Goal: Navigation & Orientation: Find specific page/section

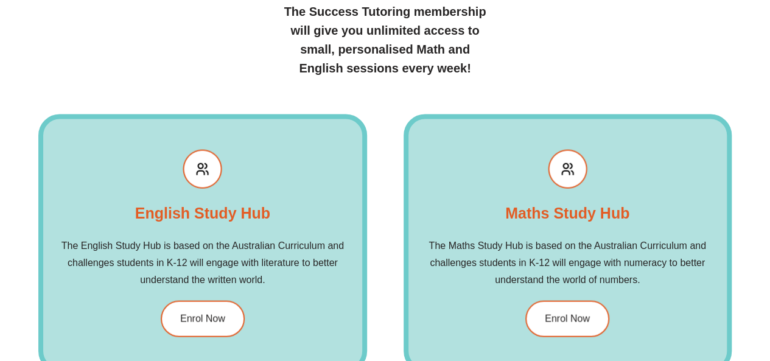
scroll to position [1399, 0]
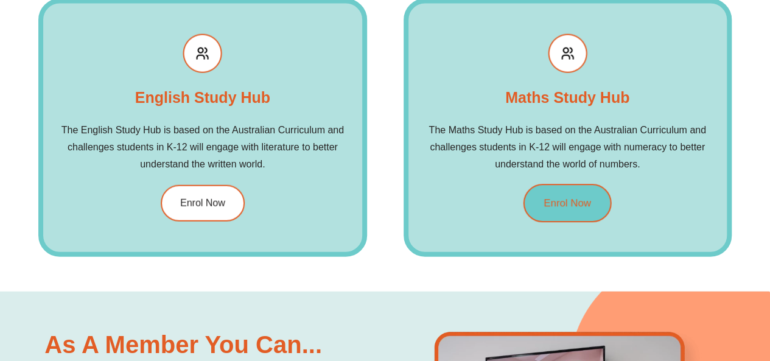
click at [552, 198] on span "Enrol Now" at bounding box center [566, 203] width 47 height 10
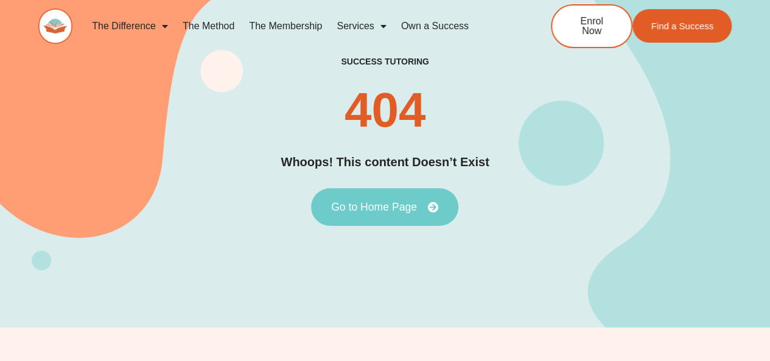
click at [410, 212] on link "Go to Home Page" at bounding box center [384, 207] width 147 height 38
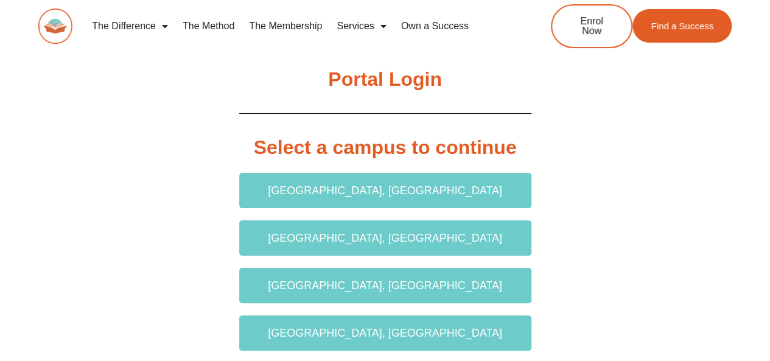
click at [413, 74] on h2 "Portal Login" at bounding box center [385, 80] width 292 height 26
click at [381, 81] on h2 "Portal Login" at bounding box center [385, 80] width 292 height 26
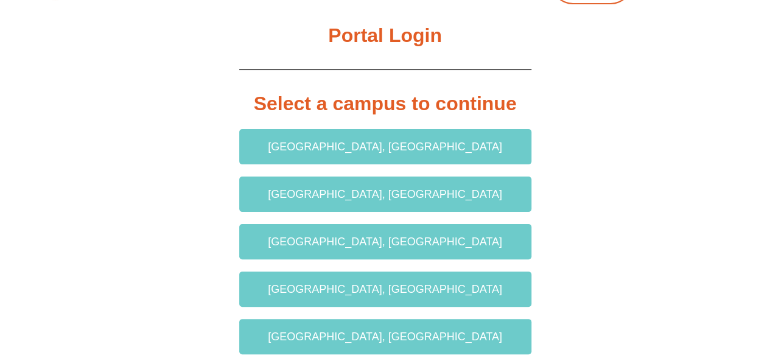
scroll to position [61, 0]
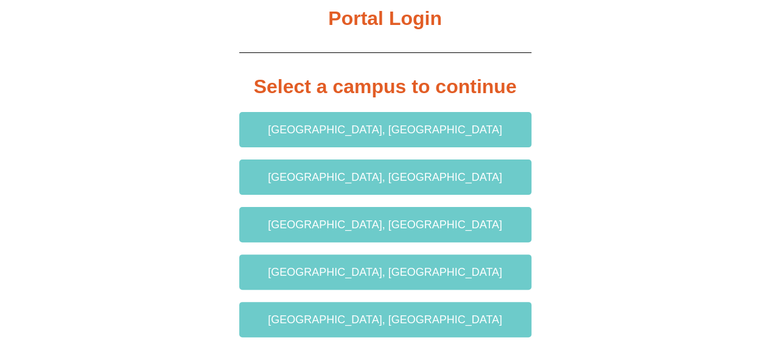
click at [413, 273] on span "Liverpool, NSW" at bounding box center [385, 271] width 234 height 11
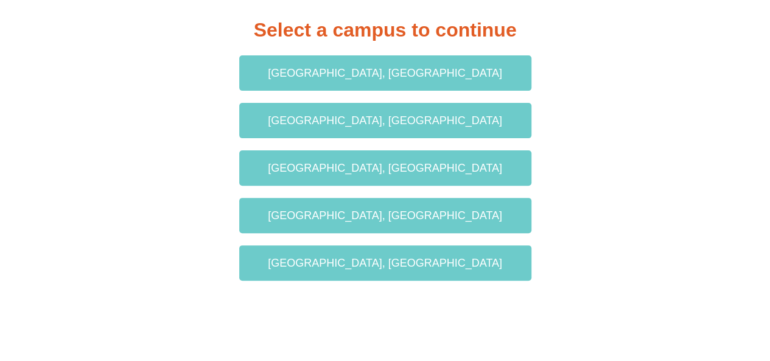
scroll to position [183, 0]
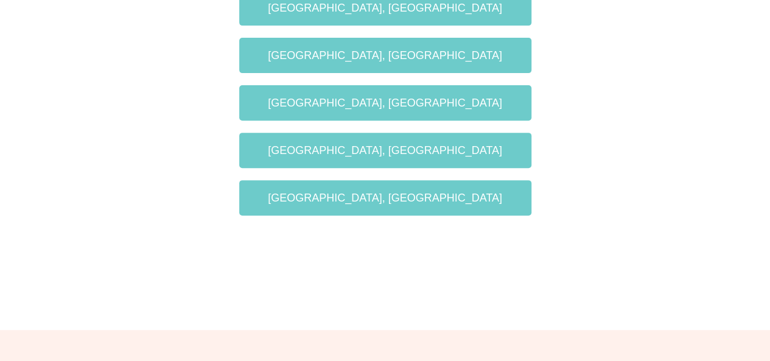
click at [403, 99] on span "Green Valley, NSW" at bounding box center [385, 102] width 234 height 11
